Goal: Task Accomplishment & Management: Manage account settings

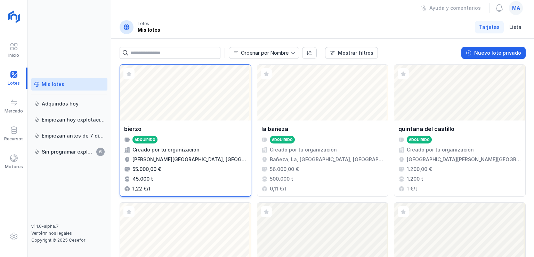
click at [189, 84] on div "Abrir lote" at bounding box center [185, 93] width 131 height 56
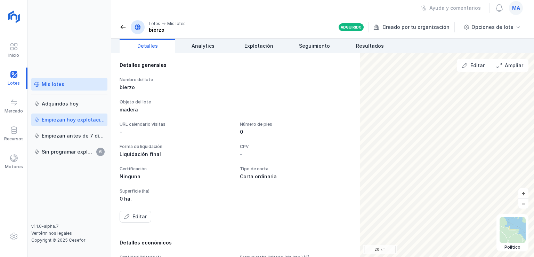
click at [77, 121] on div "Empiezan hoy explotación" at bounding box center [73, 119] width 63 height 7
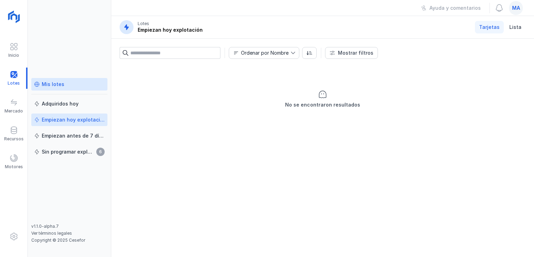
click at [48, 85] on div "Mis lotes" at bounding box center [53, 84] width 23 height 7
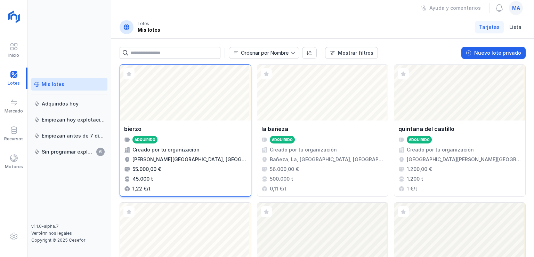
click at [207, 91] on div "Abrir lote" at bounding box center [185, 93] width 131 height 56
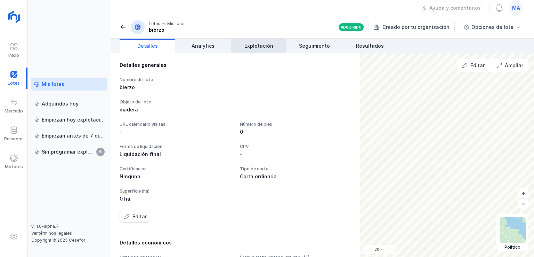
click at [255, 46] on span "Explotación" at bounding box center [259, 45] width 29 height 7
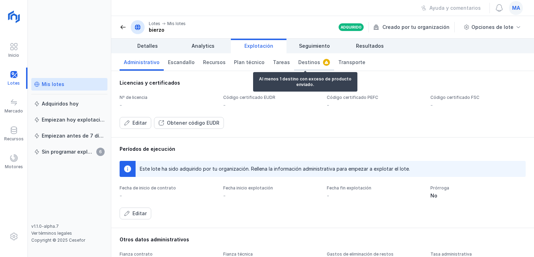
click at [302, 62] on span "Destinos" at bounding box center [309, 62] width 22 height 7
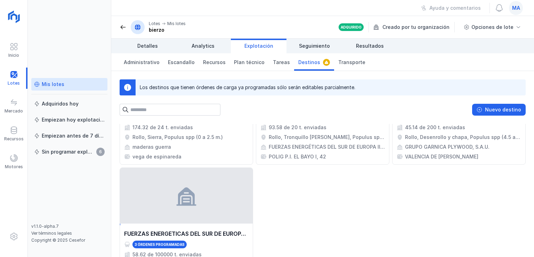
scroll to position [97, 0]
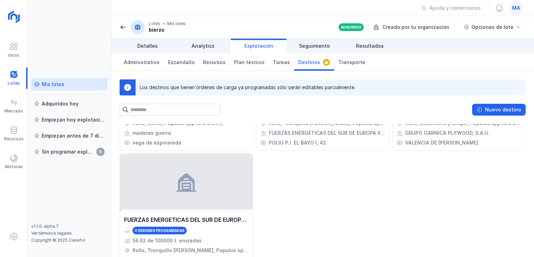
click at [74, 85] on div "Mis lotes" at bounding box center [69, 84] width 71 height 7
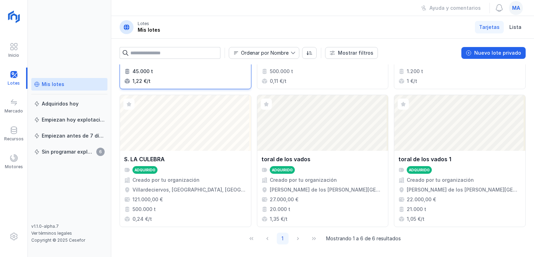
scroll to position [109, 0]
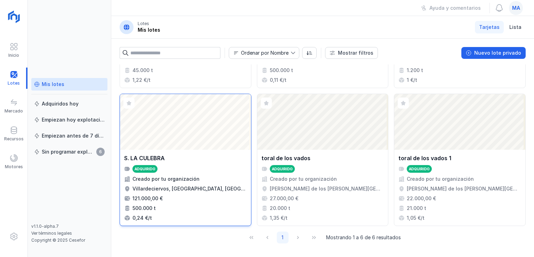
click at [182, 127] on div "Abrir lote" at bounding box center [185, 122] width 131 height 56
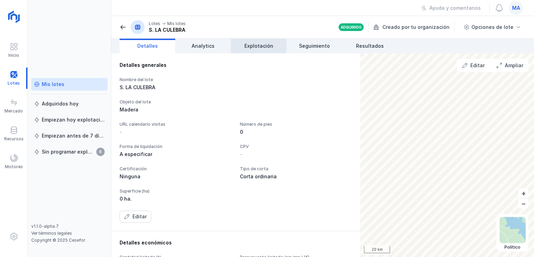
click at [261, 45] on span "Explotación" at bounding box center [259, 45] width 29 height 7
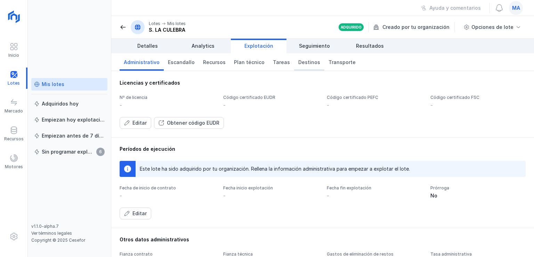
click at [298, 64] on span "Destinos" at bounding box center [309, 62] width 22 height 7
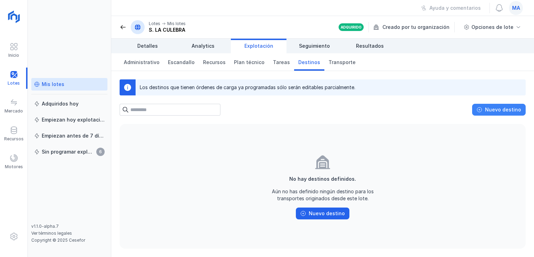
click at [494, 109] on div "Nuevo destino" at bounding box center [503, 109] width 36 height 7
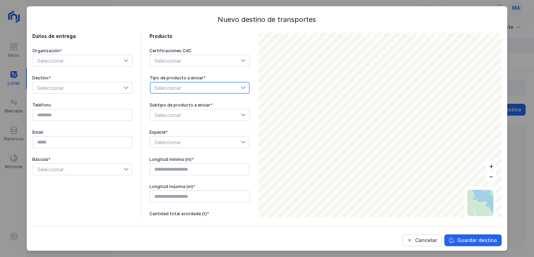
drag, startPoint x: 142, startPoint y: 90, endPoint x: 161, endPoint y: 117, distance: 32.9
click at [142, 92] on div "Datos de entrega Organización * Seleccionar Destino * Seleccionar Teléfono Emai…" at bounding box center [141, 131] width 218 height 197
click at [124, 61] on icon at bounding box center [126, 60] width 4 height 2
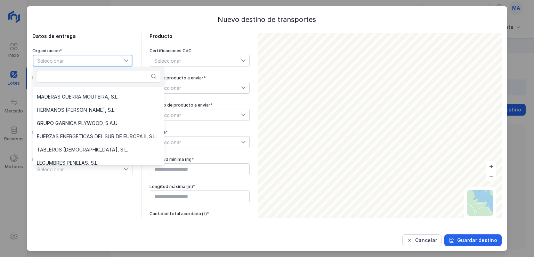
scroll to position [54, 0]
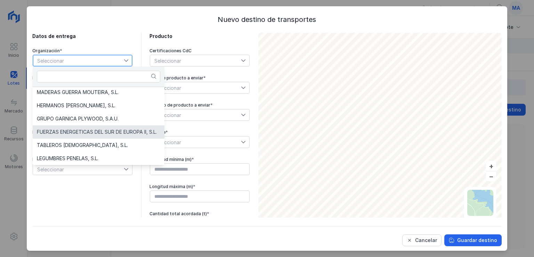
click at [114, 133] on span "FUERZAS ENERGETICAS DEL SUR DE EUROPA II, S.L." at bounding box center [97, 131] width 120 height 5
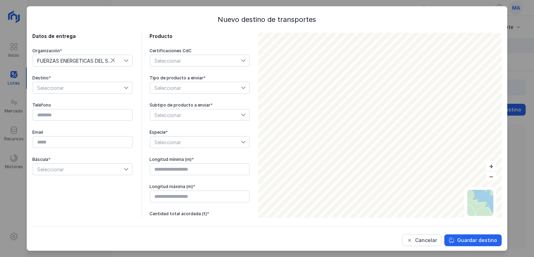
click at [124, 85] on icon at bounding box center [126, 87] width 5 height 5
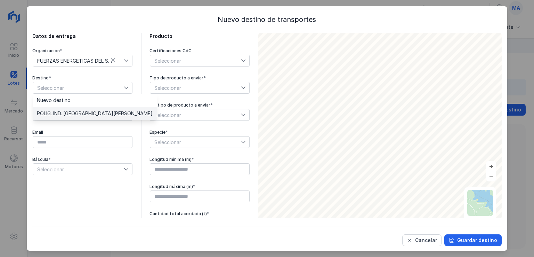
click at [85, 113] on span "POLIG. IND. EL BAYO" at bounding box center [95, 113] width 116 height 5
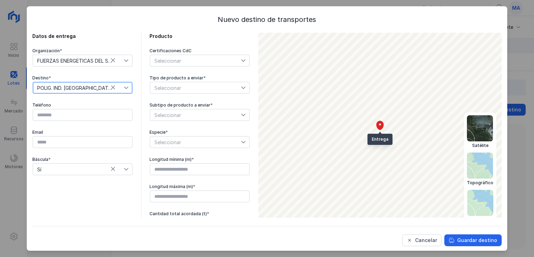
click at [476, 202] on img at bounding box center [481, 203] width 26 height 26
click at [468, 126] on img at bounding box center [480, 128] width 26 height 26
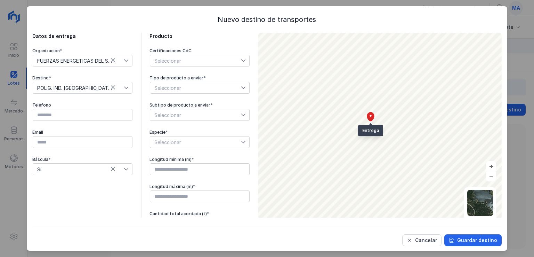
click at [241, 87] on icon at bounding box center [243, 88] width 4 height 2
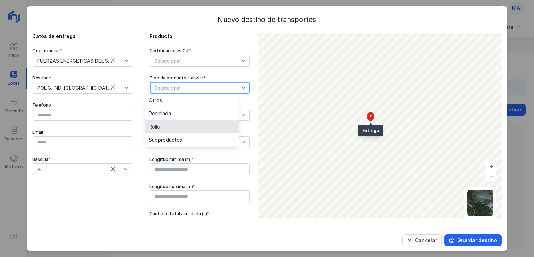
click at [163, 125] on li "Rollo" at bounding box center [192, 126] width 95 height 13
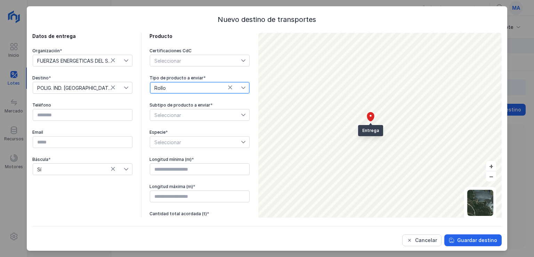
click at [241, 111] on div at bounding box center [245, 114] width 8 height 11
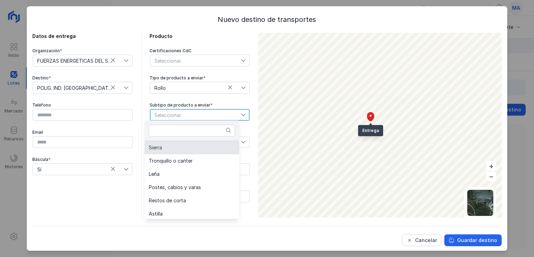
scroll to position [0, 0]
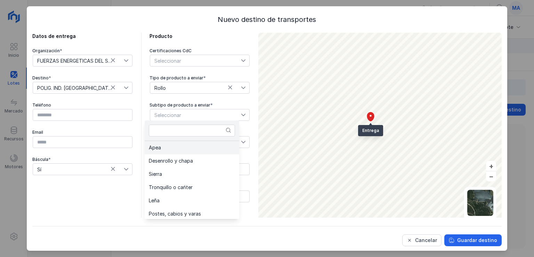
click at [179, 147] on li "Apea" at bounding box center [192, 147] width 95 height 13
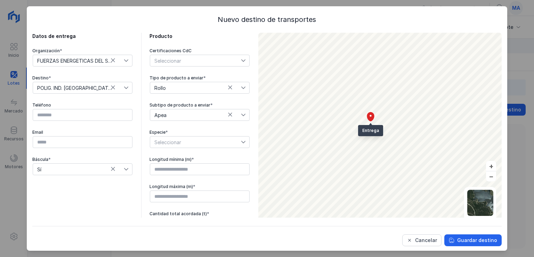
click at [241, 140] on icon at bounding box center [243, 141] width 5 height 5
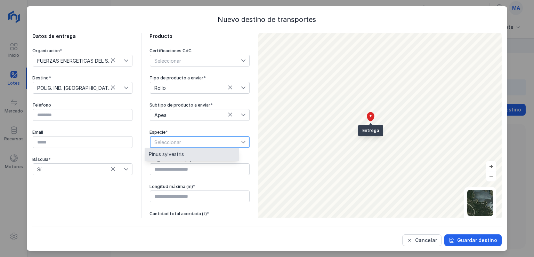
click at [187, 154] on li "Pinus sylvestris" at bounding box center [192, 153] width 95 height 13
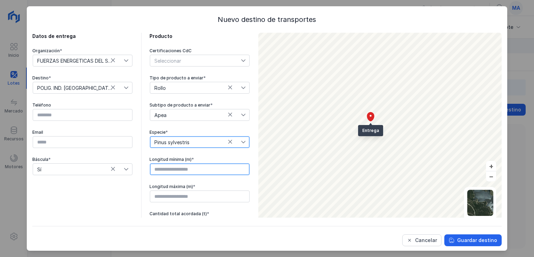
click at [179, 168] on input "text" at bounding box center [200, 169] width 100 height 12
type input "****"
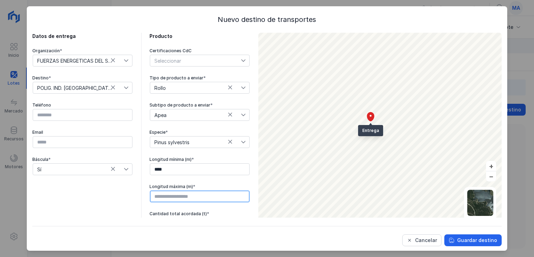
click at [173, 194] on input "text" at bounding box center [200, 196] width 100 height 12
type input "****"
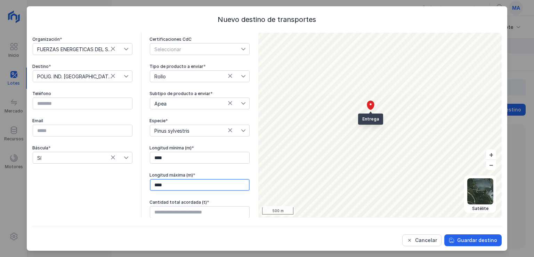
scroll to position [1, 0]
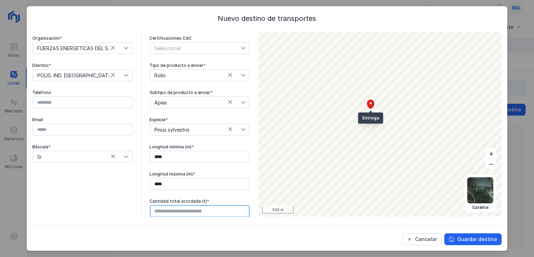
click at [182, 208] on input "text" at bounding box center [200, 211] width 100 height 12
type input "********"
click at [180, 212] on input "********" at bounding box center [200, 211] width 100 height 12
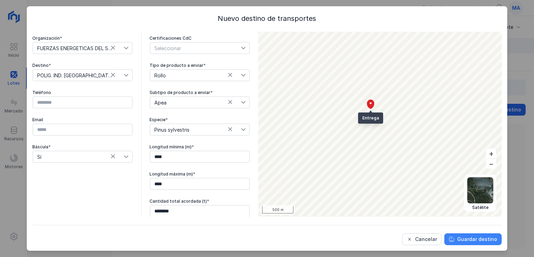
click at [475, 238] on div "Guardar destino" at bounding box center [477, 238] width 40 height 7
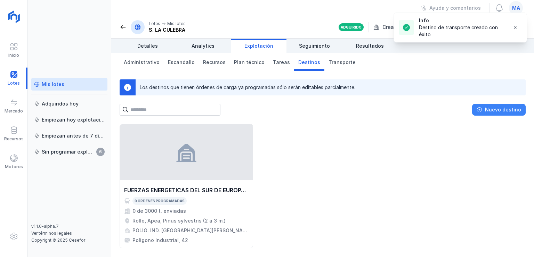
click at [501, 109] on div "Nuevo destino" at bounding box center [503, 109] width 36 height 7
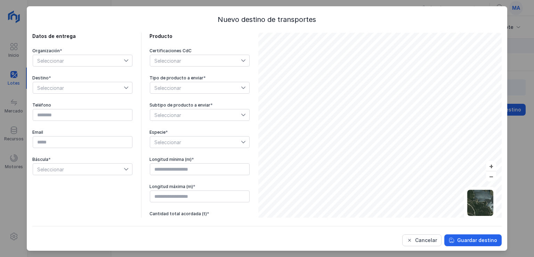
click at [124, 60] on icon at bounding box center [126, 60] width 5 height 5
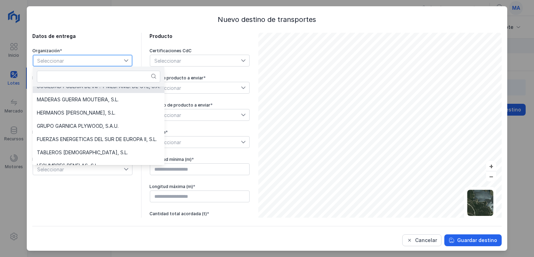
scroll to position [40, 0]
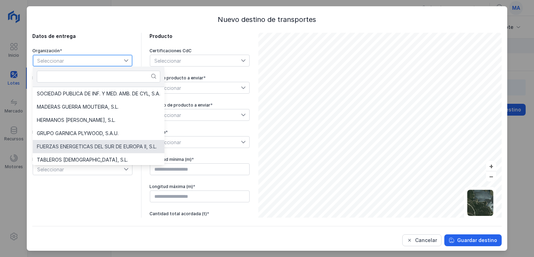
click at [99, 145] on span "FUERZAS ENERGETICAS DEL SUR DE EUROPA II, S.L." at bounding box center [97, 146] width 120 height 5
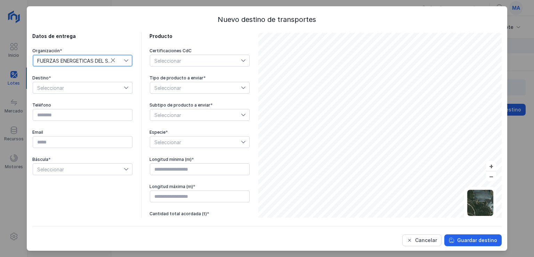
click at [124, 87] on icon at bounding box center [126, 88] width 4 height 2
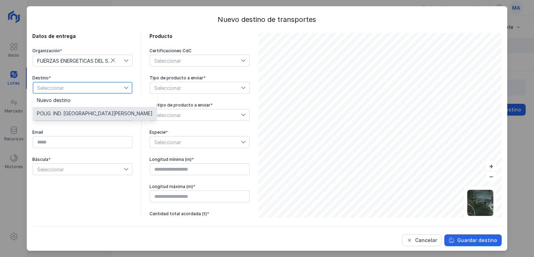
click at [70, 112] on span "POLIG. IND. EL BAYO" at bounding box center [95, 113] width 116 height 5
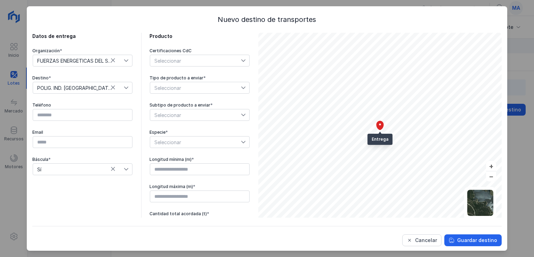
click at [241, 87] on icon at bounding box center [243, 87] width 5 height 5
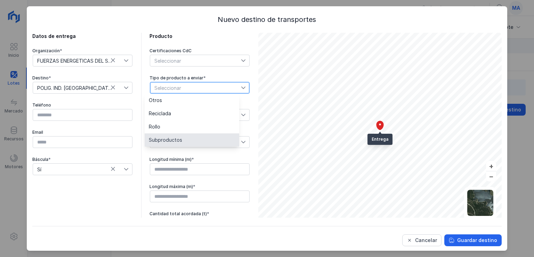
click at [179, 142] on span "Subproductos" at bounding box center [165, 139] width 33 height 5
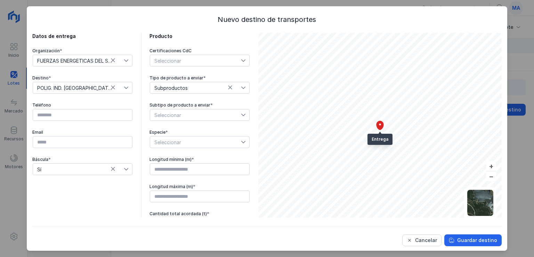
click at [241, 114] on icon at bounding box center [243, 114] width 5 height 5
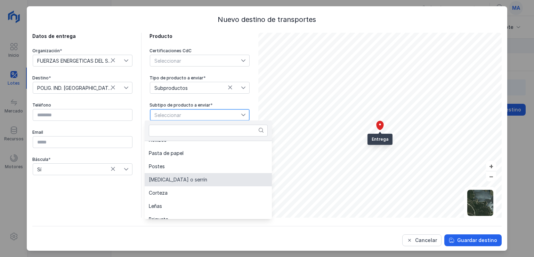
scroll to position [70, 0]
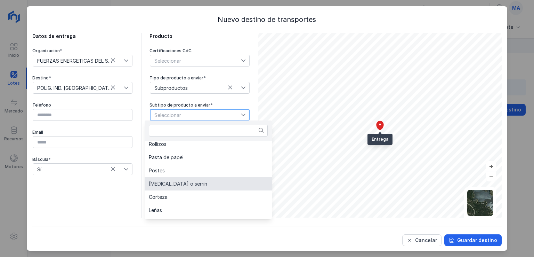
click at [165, 183] on span "Astilla o serrín" at bounding box center [178, 183] width 58 height 5
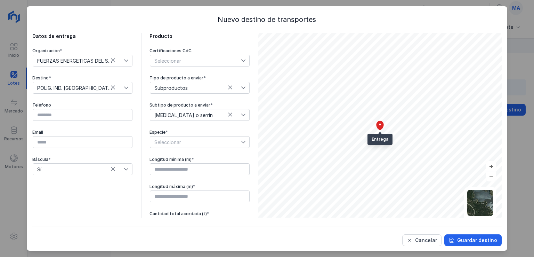
click at [241, 142] on icon at bounding box center [243, 142] width 4 height 2
click at [178, 153] on span "Pinus sylvestris" at bounding box center [166, 154] width 35 height 5
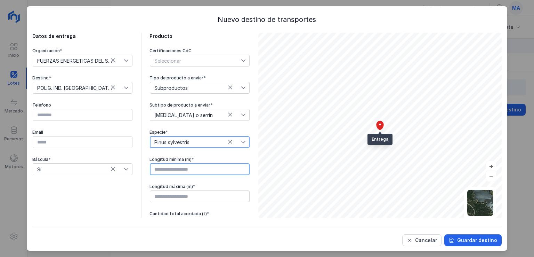
click at [172, 168] on input "text" at bounding box center [200, 169] width 100 height 12
type input "****"
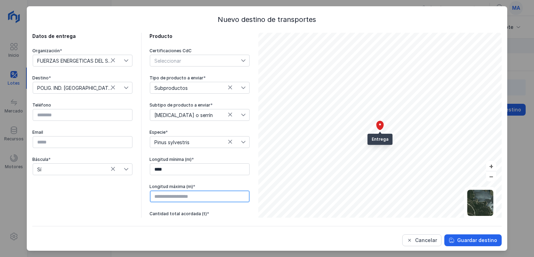
click at [179, 199] on input "text" at bounding box center [200, 196] width 100 height 12
type input "****"
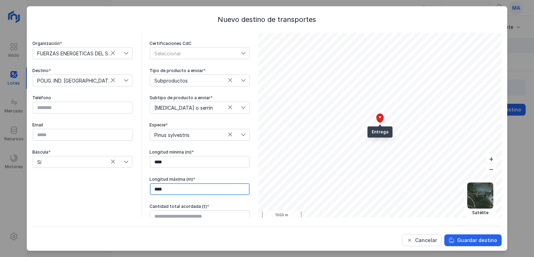
scroll to position [11, 0]
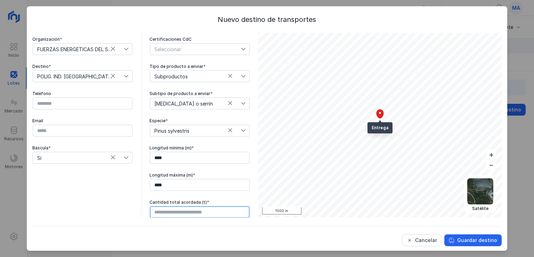
click at [160, 209] on input "text" at bounding box center [200, 212] width 100 height 12
type input "********"
click at [197, 211] on input "********" at bounding box center [200, 212] width 100 height 12
click at [475, 240] on div "Guardar destino" at bounding box center [477, 240] width 40 height 7
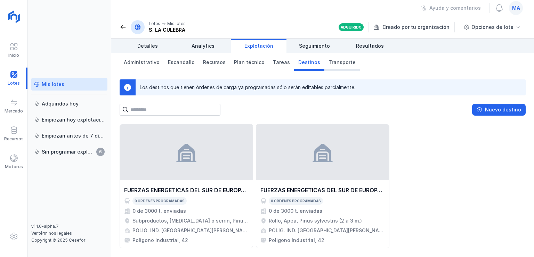
click at [335, 61] on span "Transporte" at bounding box center [342, 62] width 27 height 7
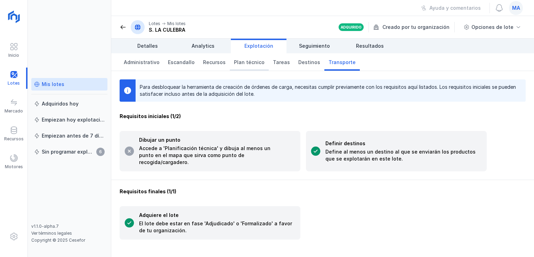
click at [241, 62] on span "Plan técnico" at bounding box center [249, 62] width 31 height 7
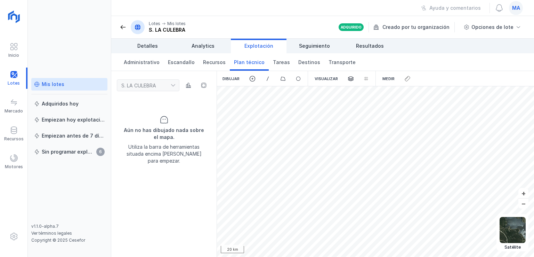
click at [235, 77] on div "Dibujar" at bounding box center [231, 78] width 28 height 15
click at [250, 78] on span at bounding box center [252, 78] width 6 height 6
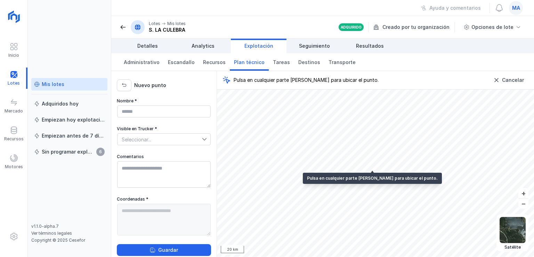
type textarea "**********"
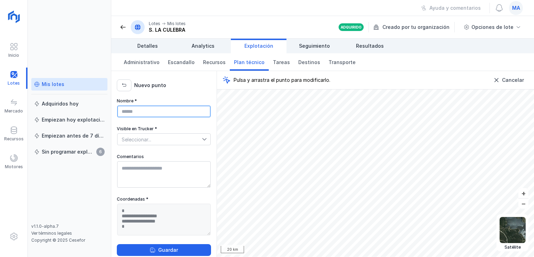
click at [131, 112] on input "Nombre *" at bounding box center [164, 111] width 94 height 12
type input "*****"
click at [202, 138] on icon at bounding box center [204, 139] width 5 height 5
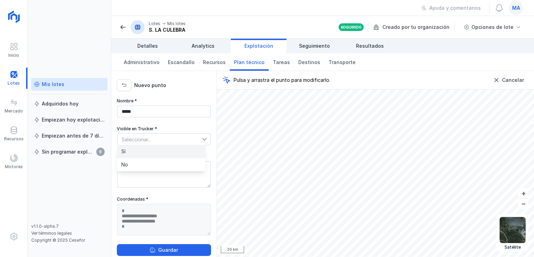
click at [141, 151] on li "Sí" at bounding box center [161, 151] width 88 height 13
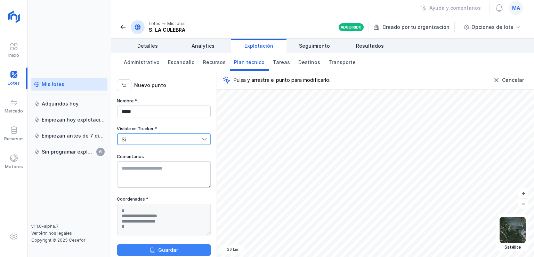
click at [159, 251] on div "Guardar" at bounding box center [168, 249] width 20 height 7
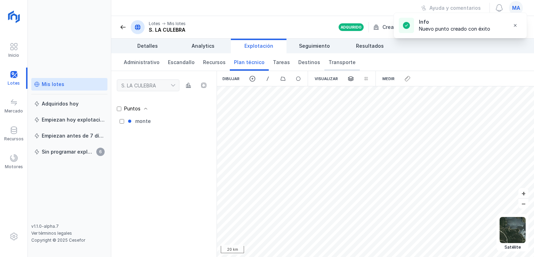
click at [333, 62] on span "Transporte" at bounding box center [342, 62] width 27 height 7
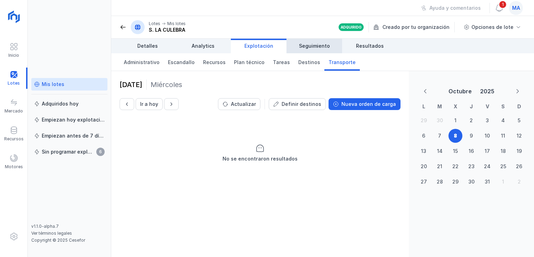
click at [311, 46] on span "Seguimiento" at bounding box center [314, 45] width 31 height 7
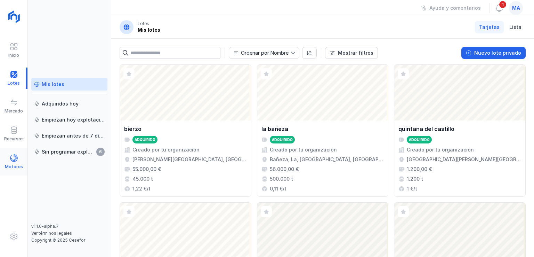
click at [12, 156] on span at bounding box center [14, 158] width 8 height 8
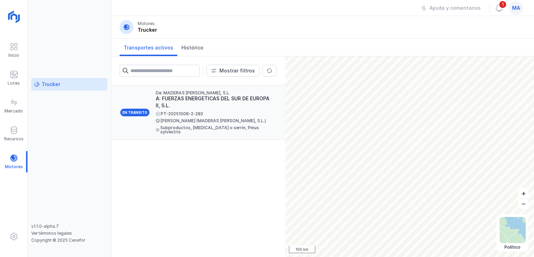
click at [130, 111] on div "En tránsito" at bounding box center [135, 112] width 31 height 9
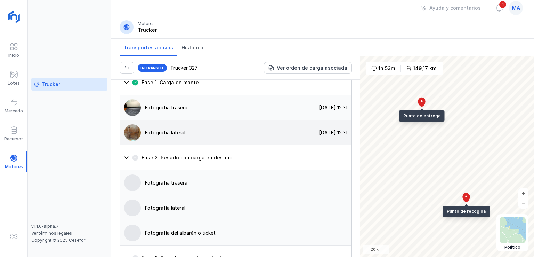
scroll to position [696, 0]
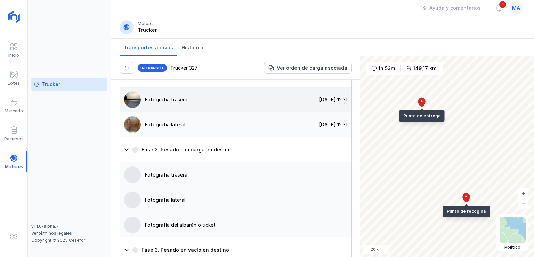
click at [132, 93] on img at bounding box center [132, 99] width 17 height 17
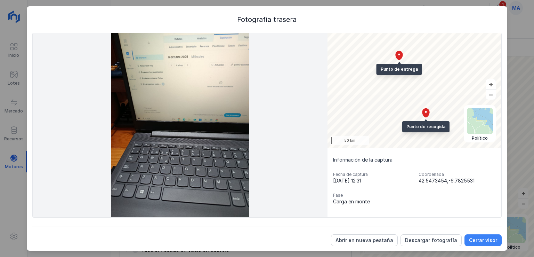
click at [485, 238] on div "Cerrar visor" at bounding box center [483, 240] width 28 height 7
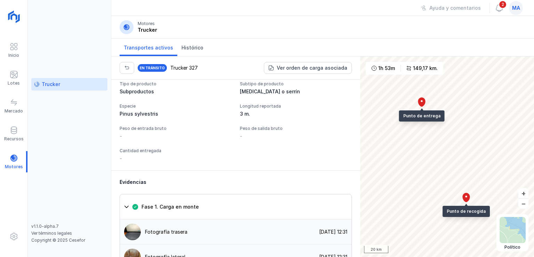
scroll to position [557, 0]
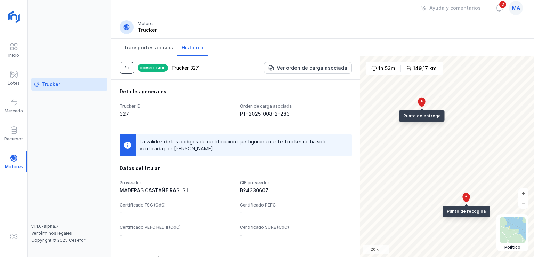
click at [129, 67] on span "button" at bounding box center [127, 68] width 6 height 6
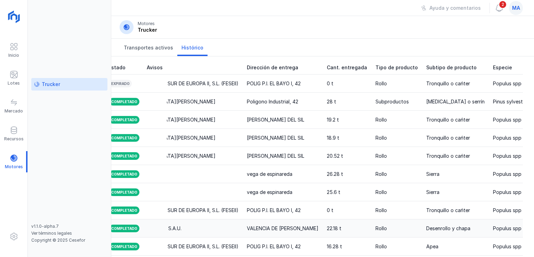
scroll to position [0, 16]
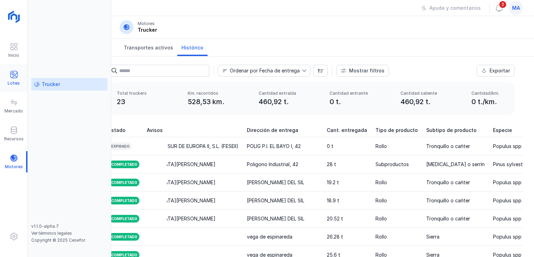
click at [11, 73] on span at bounding box center [14, 74] width 8 height 8
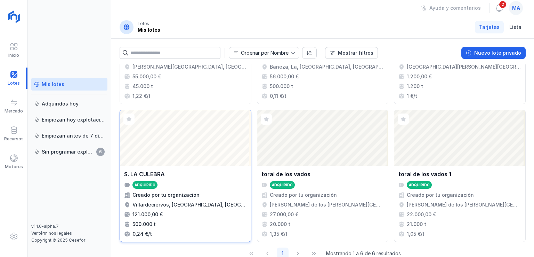
scroll to position [104, 0]
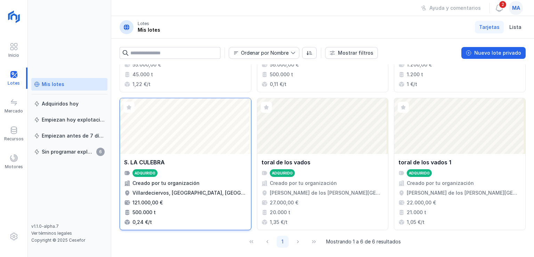
click at [184, 127] on div "Abrir lote" at bounding box center [185, 126] width 131 height 56
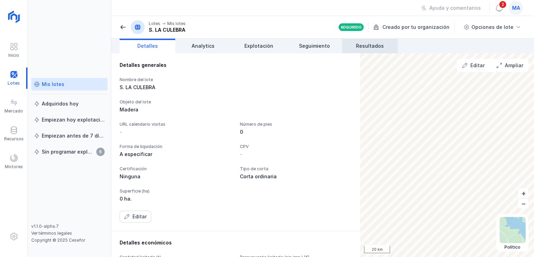
click at [383, 45] on link "Resultados" at bounding box center [370, 46] width 56 height 15
